Goal: Task Accomplishment & Management: Manage account settings

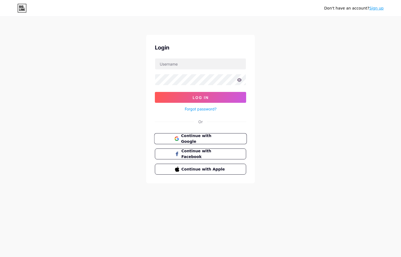
click at [192, 138] on span "Continue with Google" at bounding box center [203, 139] width 45 height 12
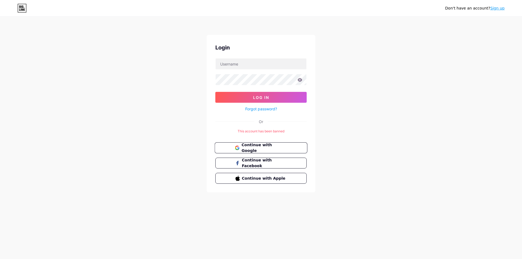
click at [254, 147] on span "Continue with Google" at bounding box center [263, 148] width 45 height 12
click at [228, 61] on input "text" at bounding box center [261, 63] width 91 height 11
